Goal: Information Seeking & Learning: Learn about a topic

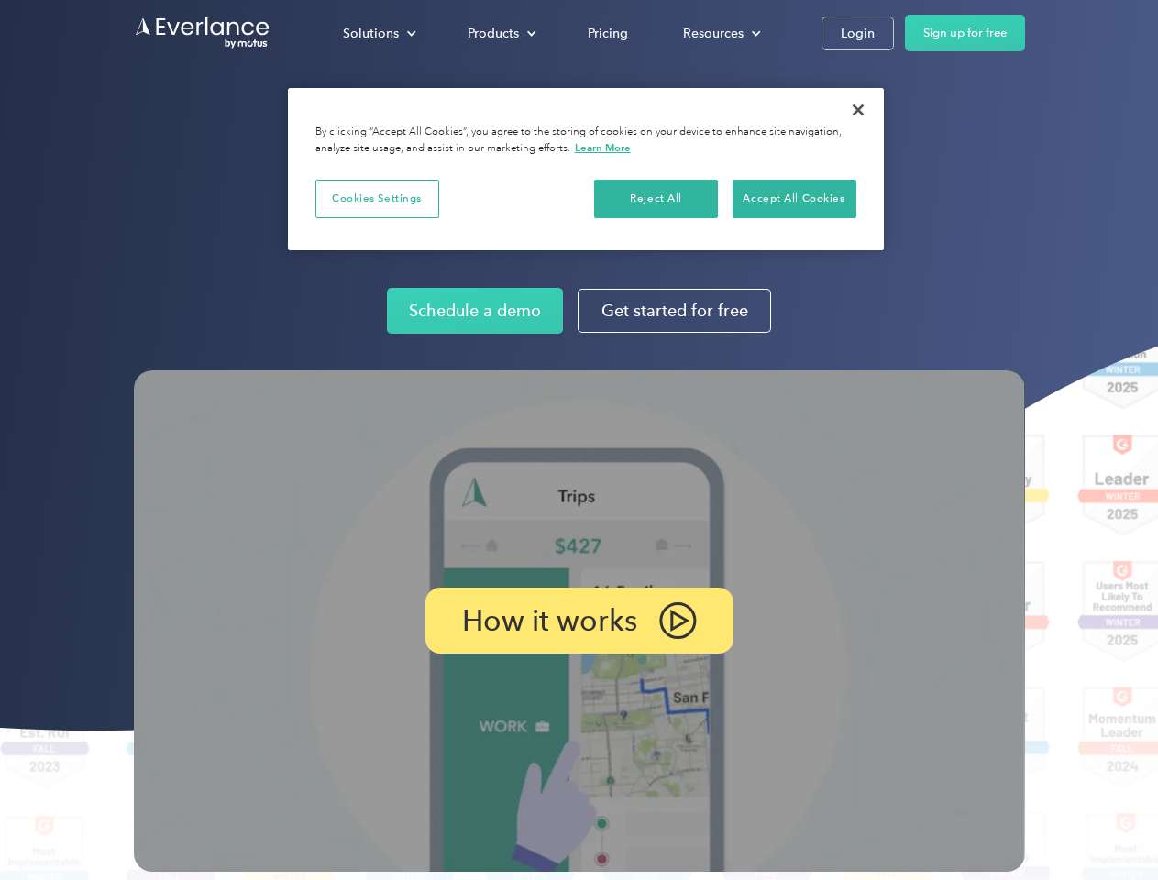
click at [579, 440] on img at bounding box center [579, 621] width 891 height 502
click at [379, 33] on div "Solutions" at bounding box center [371, 33] width 56 height 23
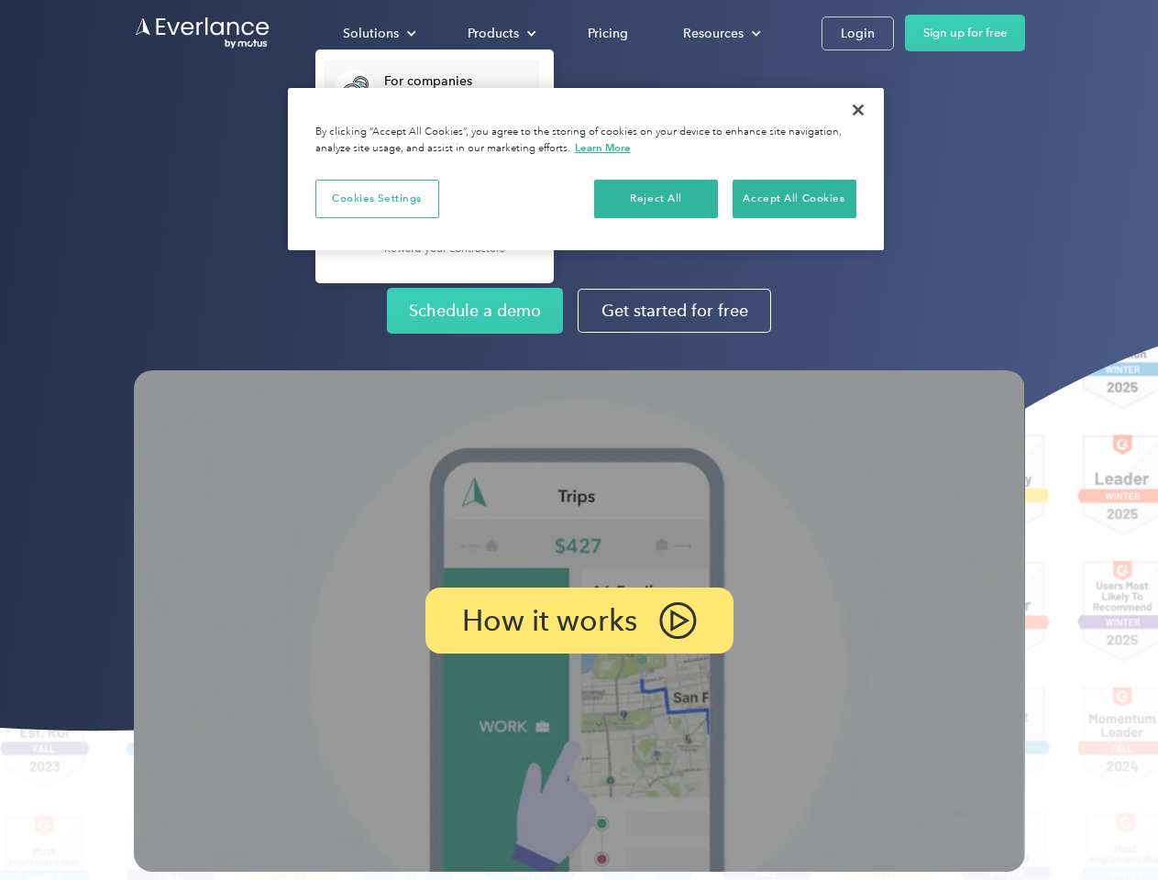
click at [500, 33] on div "Products" at bounding box center [493, 33] width 51 height 23
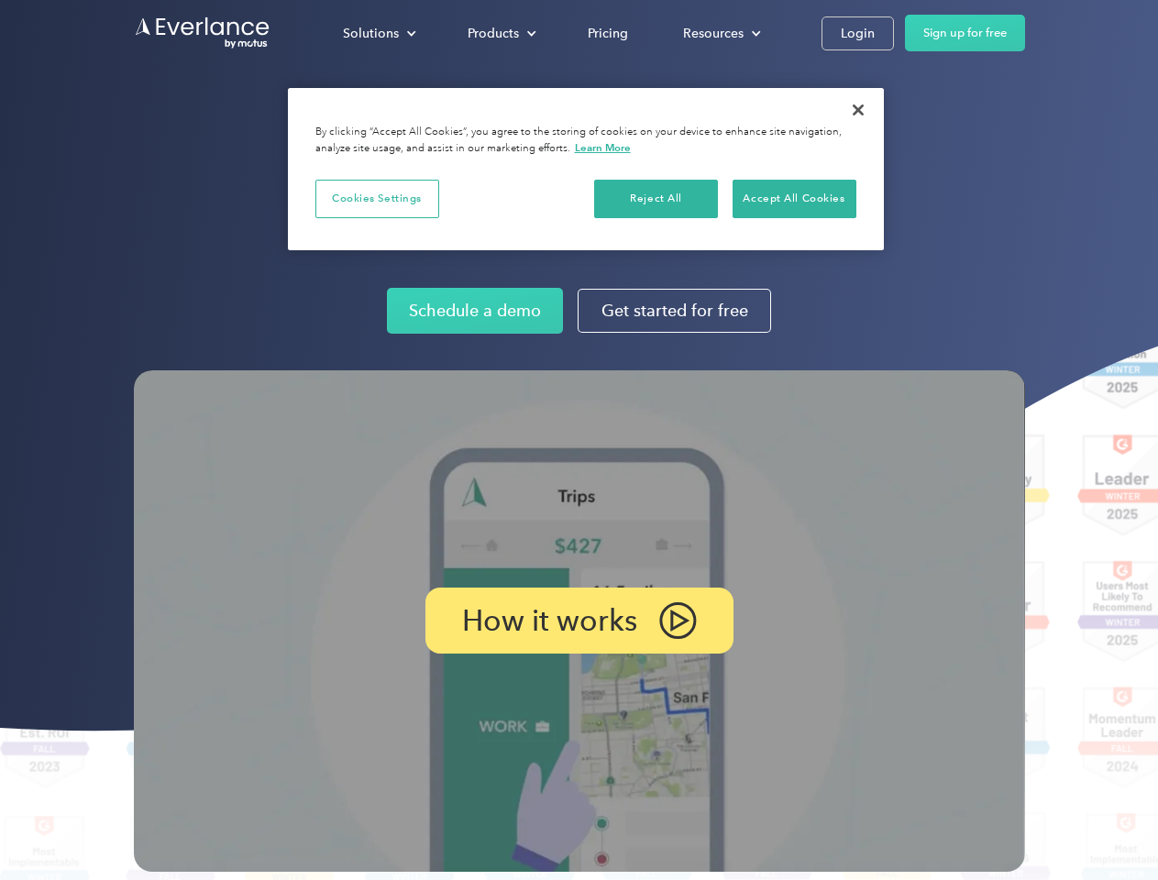
click at [720, 33] on div "Resources" at bounding box center [713, 33] width 61 height 23
click at [579, 621] on p "How it works" at bounding box center [549, 621] width 175 height 22
click at [377, 198] on button "Cookies Settings" at bounding box center [377, 199] width 124 height 39
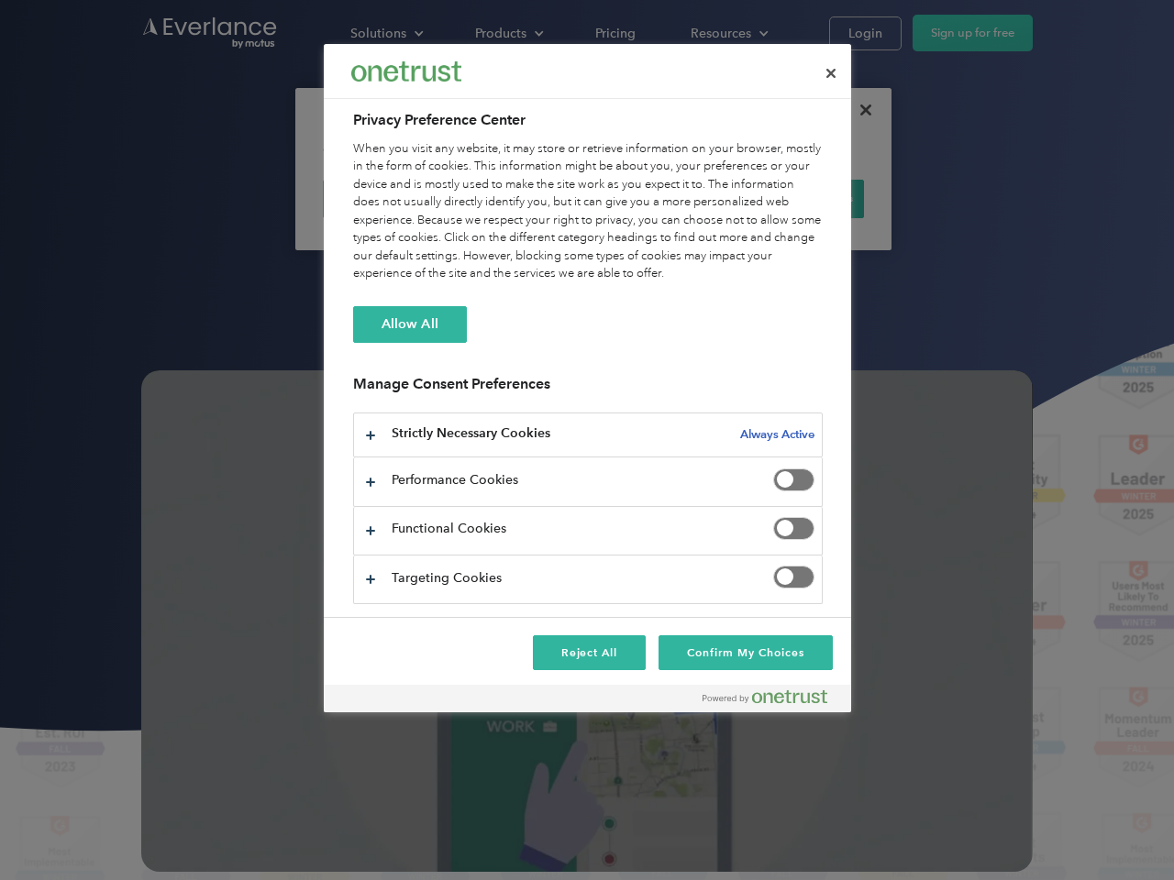
click at [657, 198] on div "When you visit any website, it may store or retrieve information on your browse…" at bounding box center [587, 211] width 469 height 143
click at [794, 198] on div "When you visit any website, it may store or retrieve information on your browse…" at bounding box center [587, 211] width 469 height 143
click at [858, 110] on div at bounding box center [587, 440] width 1174 height 880
